Goal: Task Accomplishment & Management: Manage account settings

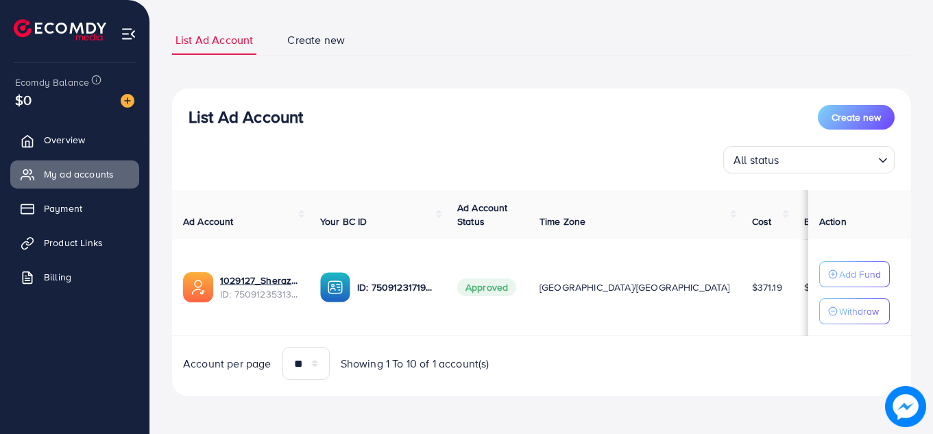
scroll to position [77, 0]
click at [839, 277] on p "Add Fund" at bounding box center [860, 273] width 42 height 16
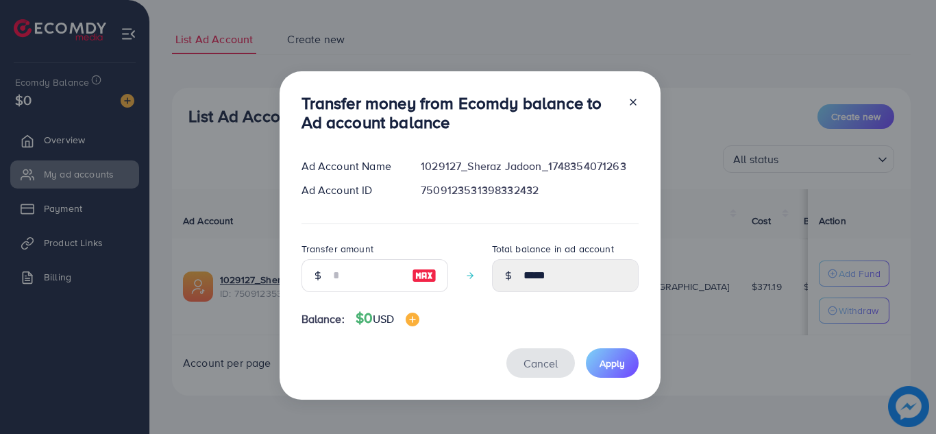
click at [545, 364] on span "Cancel" at bounding box center [541, 363] width 34 height 15
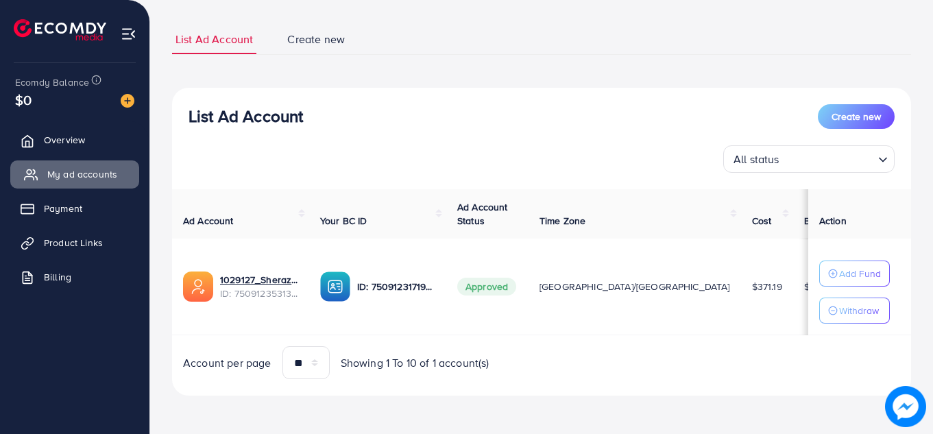
click at [93, 173] on span "My ad accounts" at bounding box center [82, 174] width 70 height 14
click at [255, 283] on link "1029127_Sheraz Jadoon_1748354071263" at bounding box center [259, 280] width 78 height 14
click at [226, 279] on link "1029127_Sheraz Jadoon_1748354071263" at bounding box center [259, 280] width 78 height 14
click at [256, 284] on link "1029127_Sheraz Jadoon_1748354071263" at bounding box center [259, 280] width 78 height 14
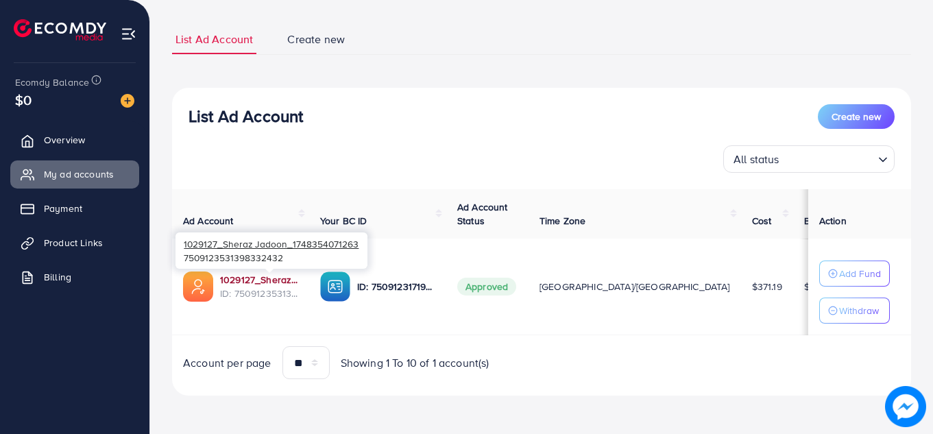
click at [252, 282] on link "1029127_Sheraz Jadoon_1748354071263" at bounding box center [259, 280] width 78 height 14
click at [286, 279] on link "1029127_Sheraz Jadoon_1748354071263" at bounding box center [259, 280] width 78 height 14
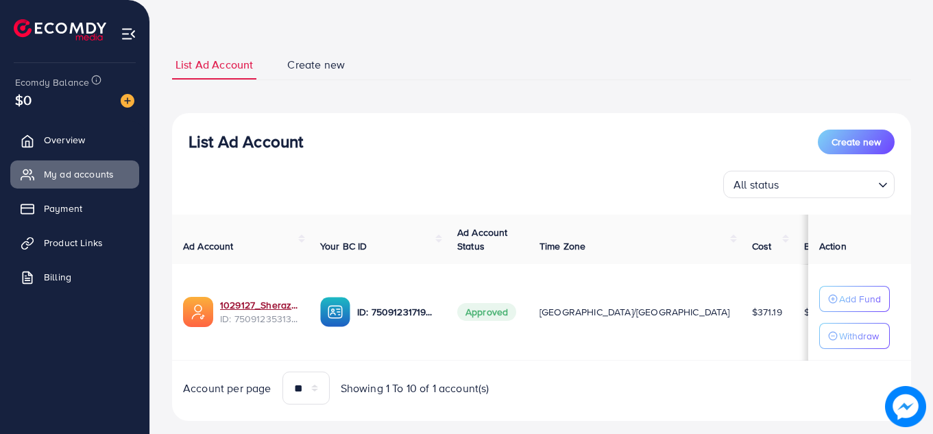
scroll to position [47, 0]
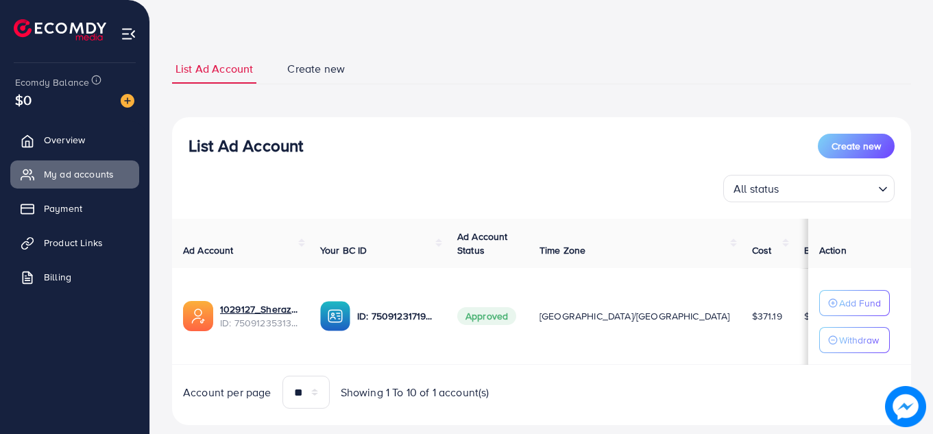
click at [66, 188] on ul "Overview My ad accounts Payment Product Links Billing" at bounding box center [74, 213] width 149 height 184
click at [256, 326] on span "ID: 7509123531398332432" at bounding box center [259, 323] width 78 height 14
click at [254, 313] on link "1029127_Sheraz Jadoon_1748354071263" at bounding box center [259, 309] width 78 height 14
click at [859, 300] on p "Add Fund" at bounding box center [860, 303] width 42 height 16
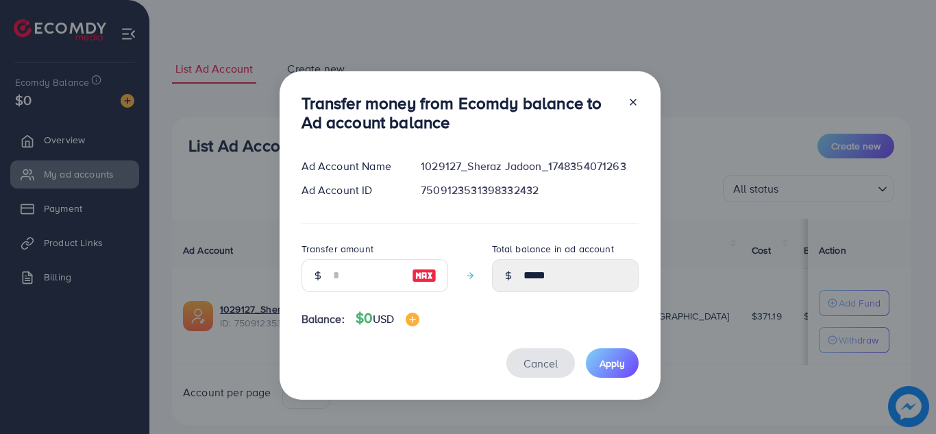
click at [539, 357] on span "Cancel" at bounding box center [541, 363] width 34 height 15
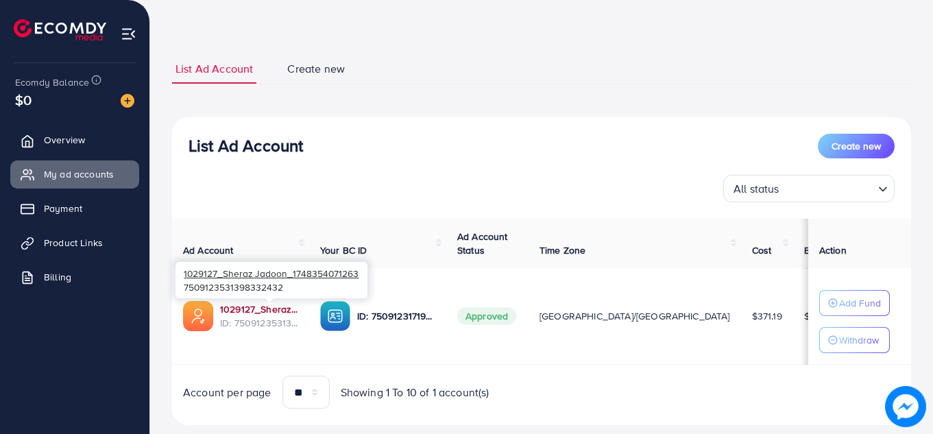
click at [258, 311] on link "1029127_Sheraz Jadoon_1748354071263" at bounding box center [259, 309] width 78 height 14
